Goal: Information Seeking & Learning: Learn about a topic

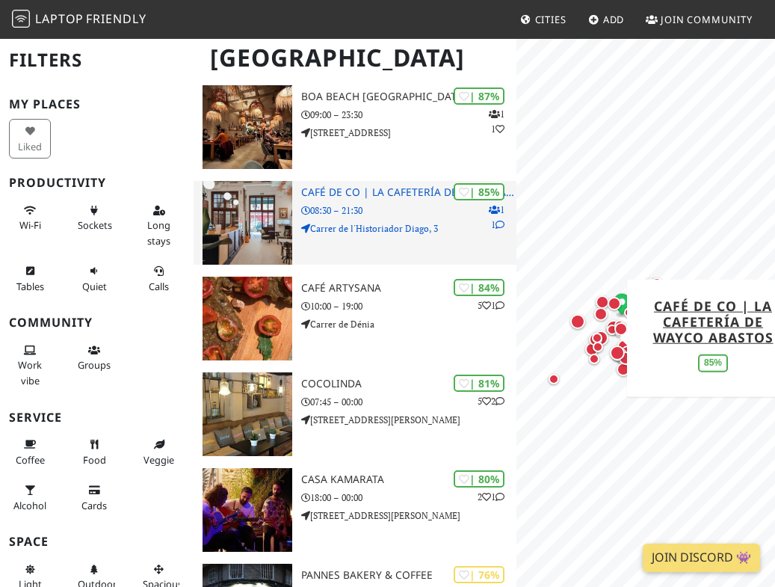
scroll to position [430, 0]
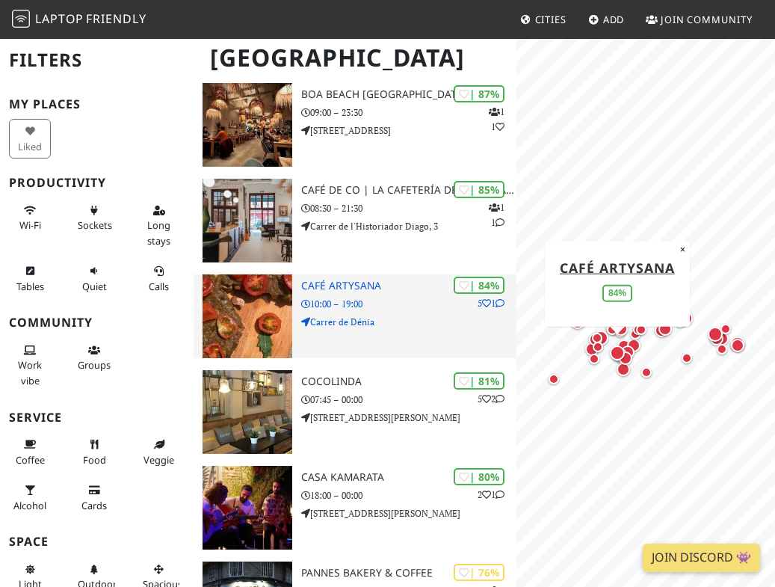
click at [269, 276] on img at bounding box center [247, 316] width 90 height 84
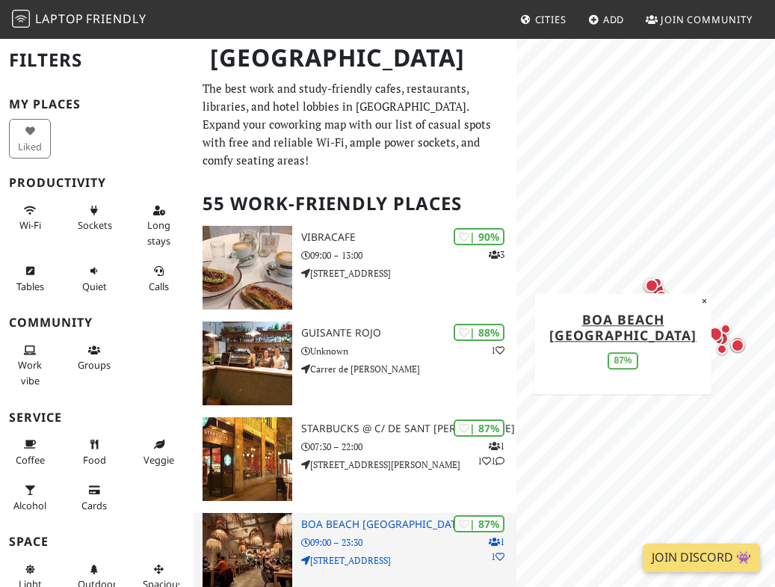
scroll to position [0, 0]
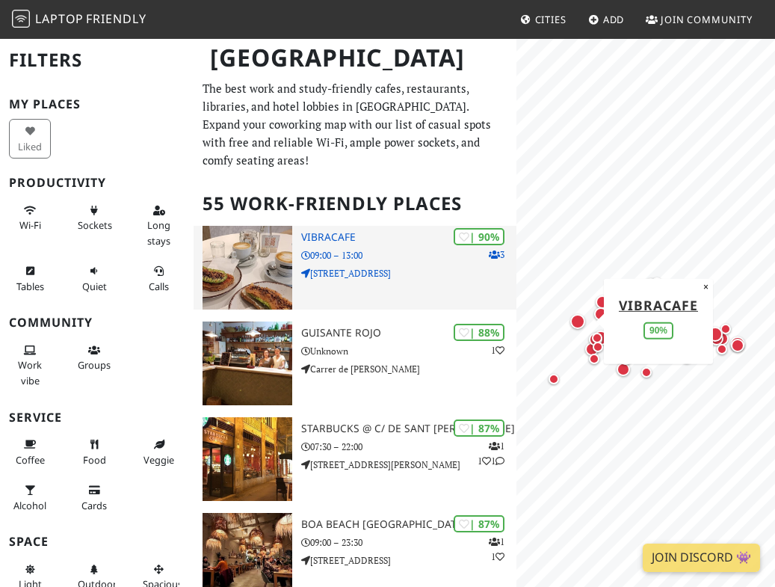
click at [269, 278] on img at bounding box center [247, 268] width 90 height 84
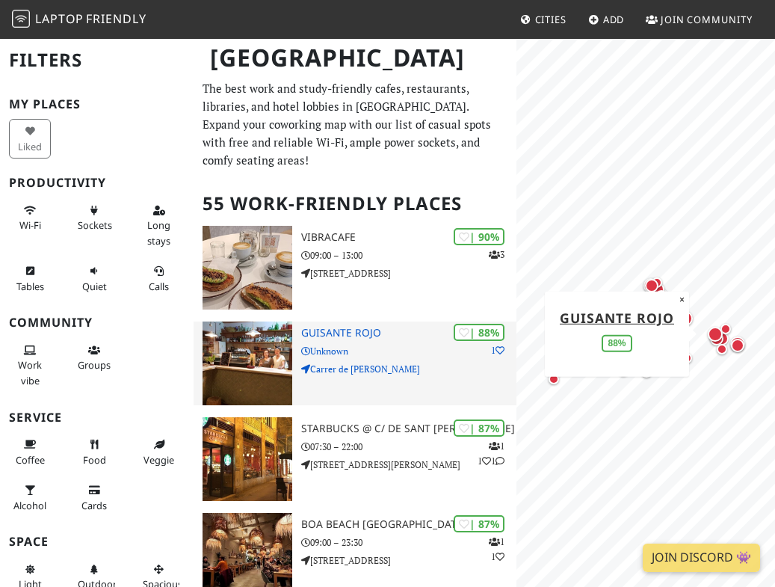
click at [278, 362] on img at bounding box center [247, 363] width 90 height 84
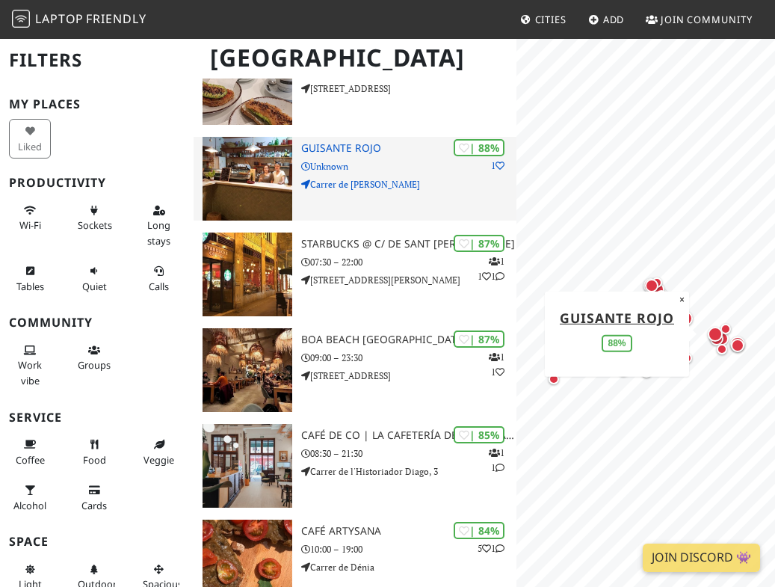
scroll to position [202, 0]
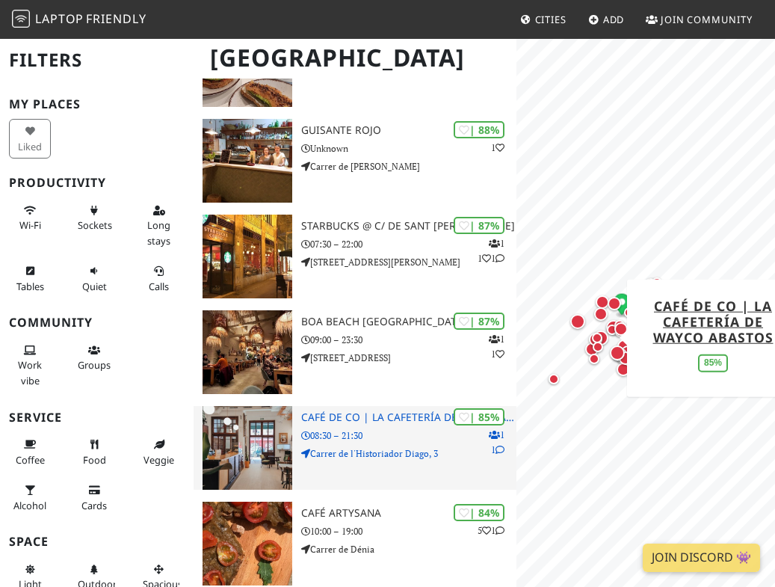
click at [240, 436] on img at bounding box center [247, 448] width 90 height 84
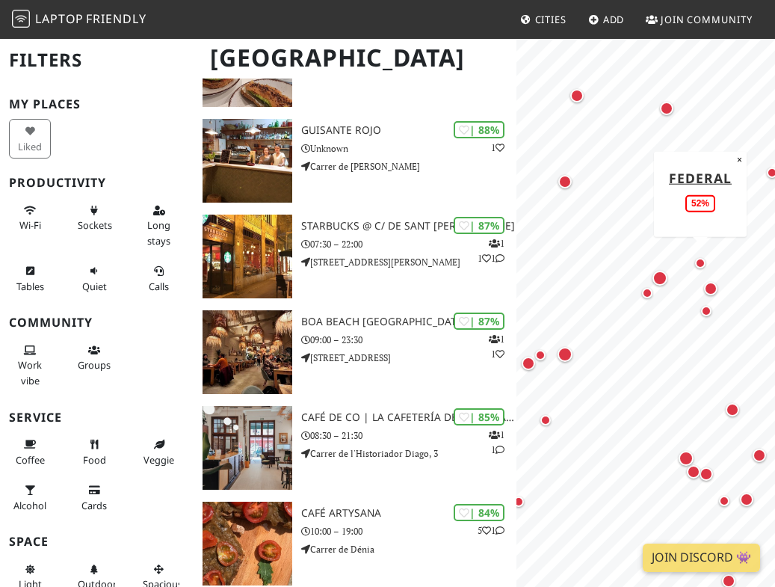
click at [703, 266] on div "Map marker" at bounding box center [700, 263] width 10 height 10
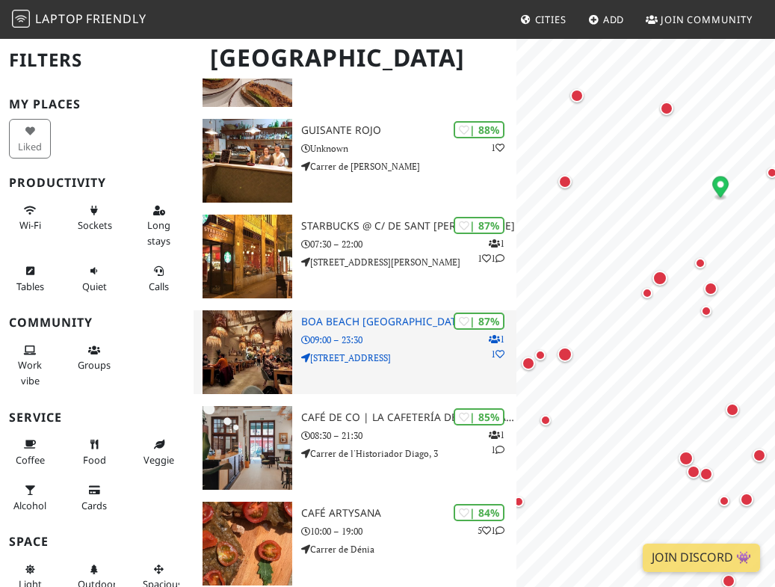
scroll to position [0, 0]
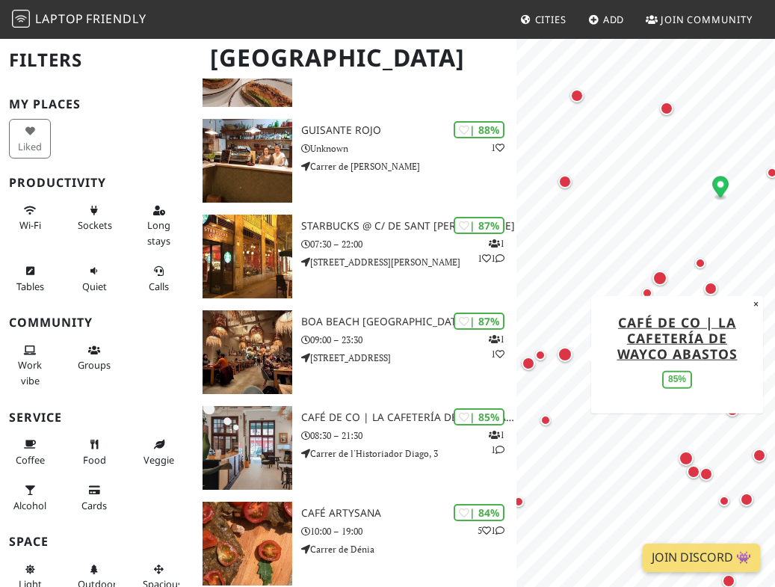
click at [564, 362] on div "Map marker" at bounding box center [564, 354] width 21 height 21
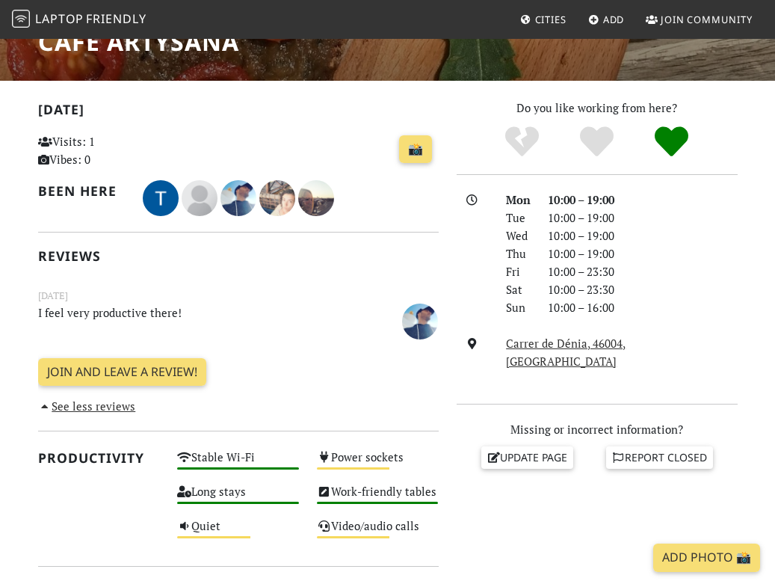
scroll to position [264, 0]
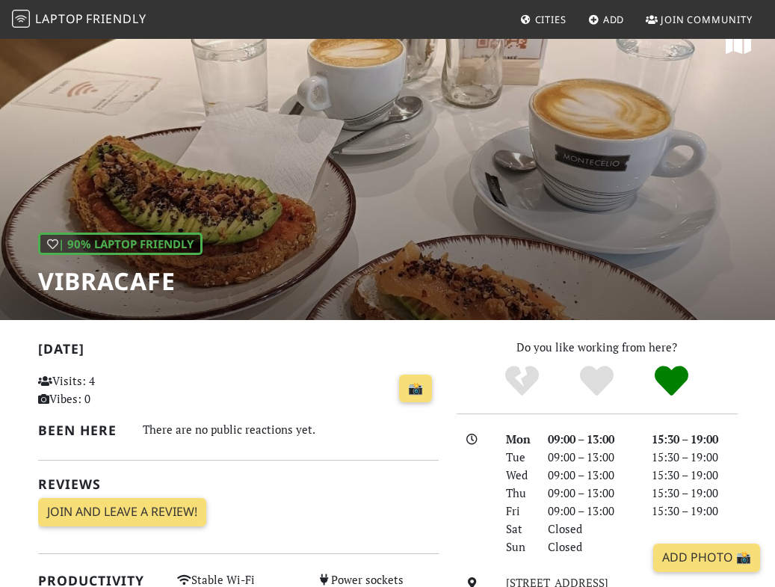
scroll to position [28, 0]
click at [416, 389] on link "📸" at bounding box center [415, 388] width 33 height 28
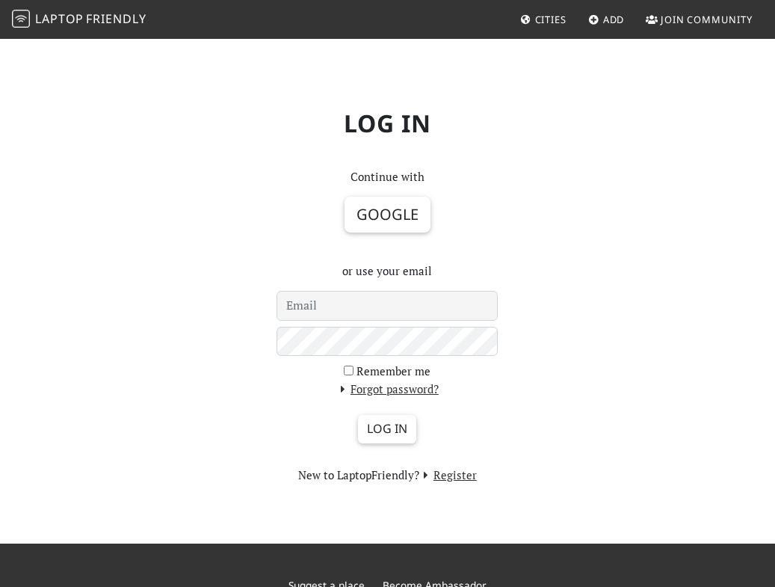
drag, startPoint x: 9, startPoint y: 334, endPoint x: 191, endPoint y: 306, distance: 184.5
click at [187, 306] on div "Log in Continue with Google or use your email Remember me Forgot password? Log …" at bounding box center [387, 290] width 775 height 506
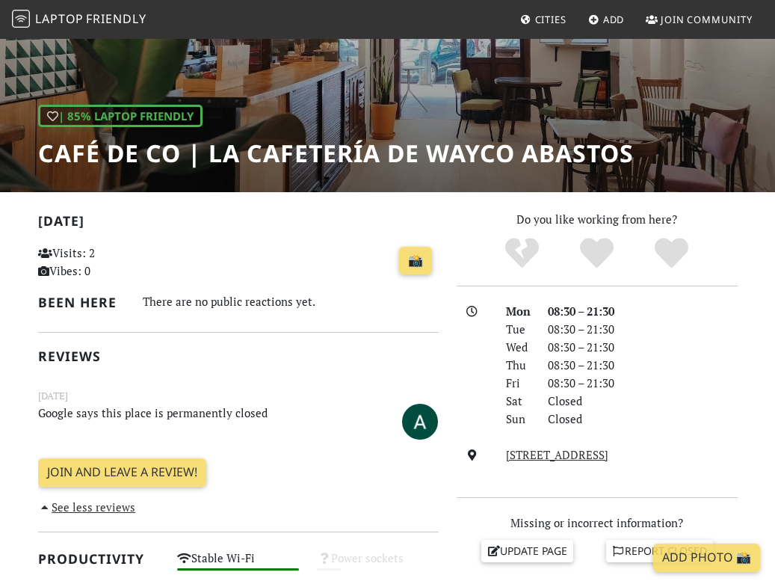
scroll to position [161, 0]
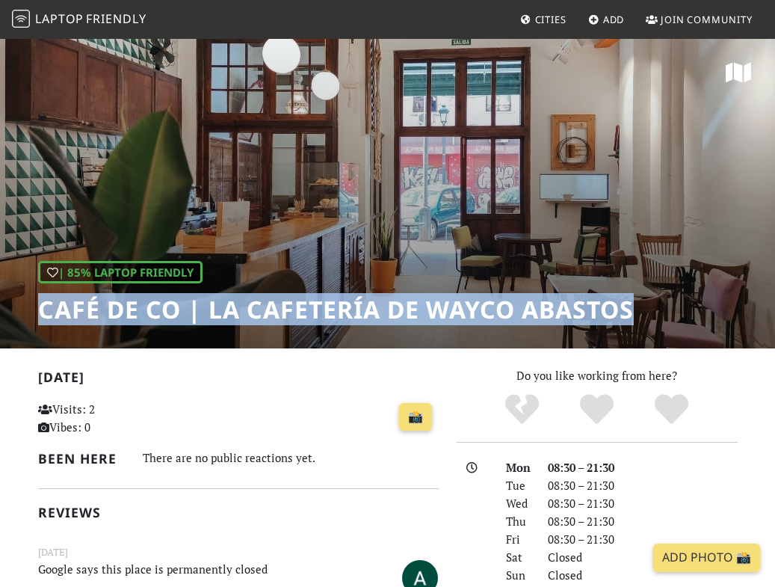
drag, startPoint x: 639, startPoint y: 306, endPoint x: 44, endPoint y: 311, distance: 594.8
click at [44, 311] on div "| 85% Laptop Friendly Café de CO | La cafetería de Wayco Abastos" at bounding box center [387, 192] width 775 height 311
copy div "Café de CO | La cafetería de Wayco Abastos"
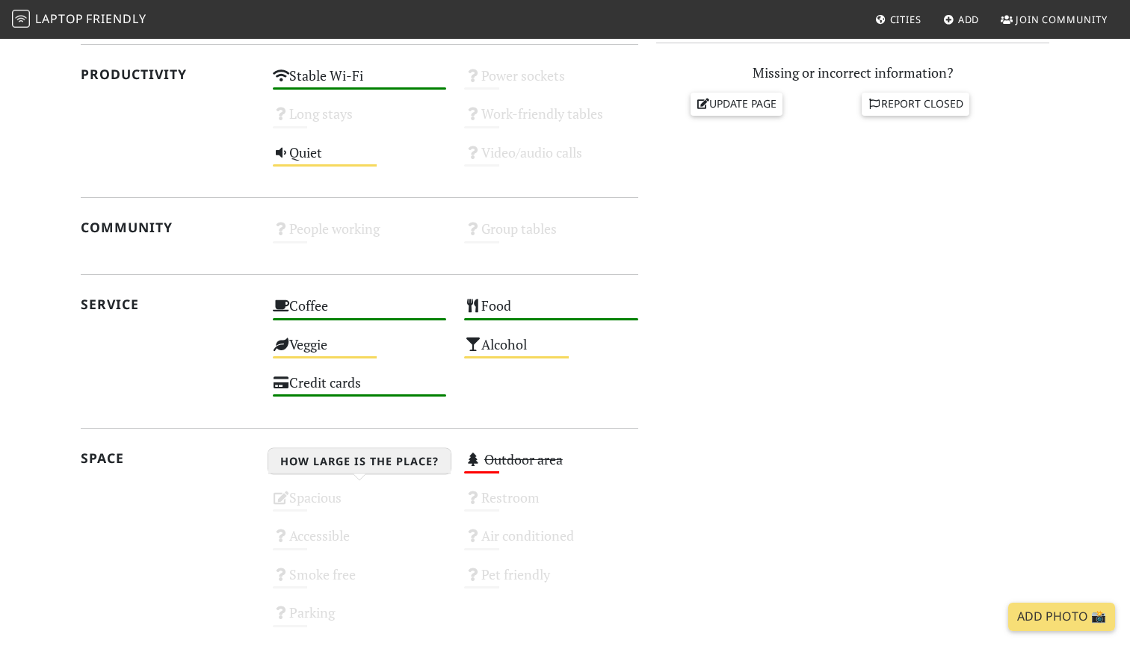
scroll to position [673, 0]
